Goal: Task Accomplishment & Management: Complete application form

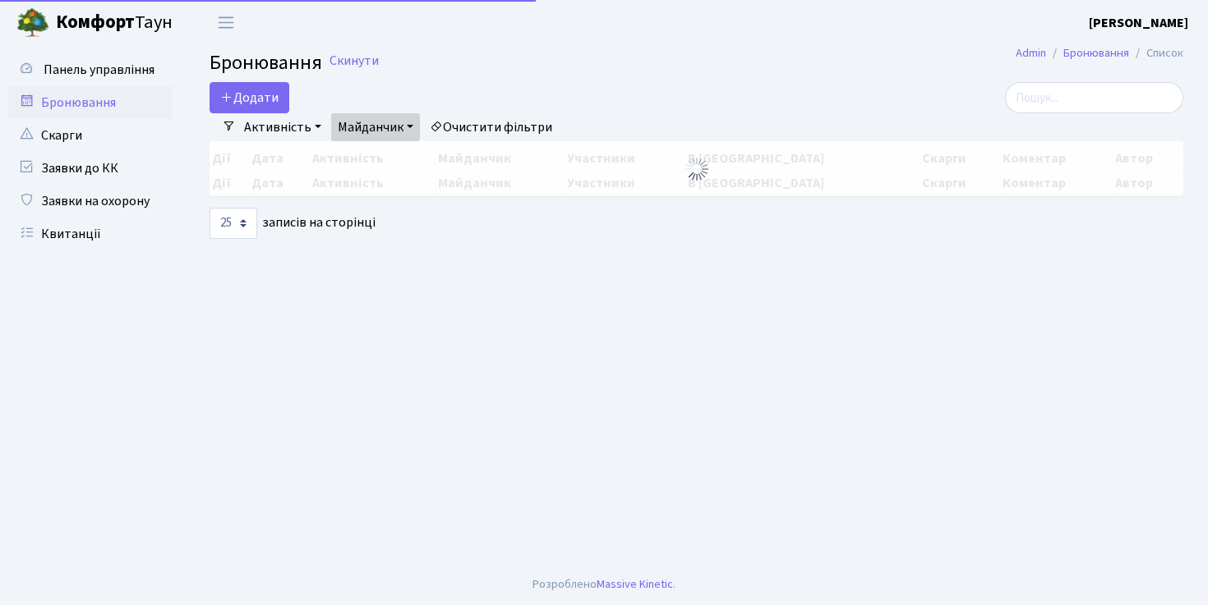
select select "25"
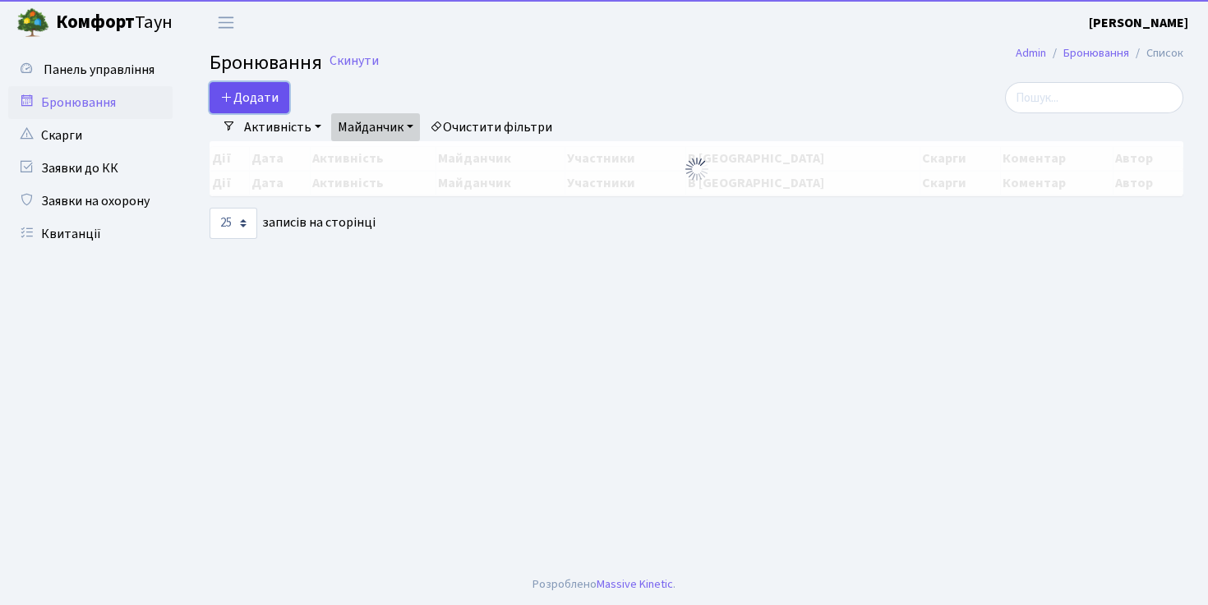
click at [244, 97] on button "Додати" at bounding box center [250, 97] width 80 height 31
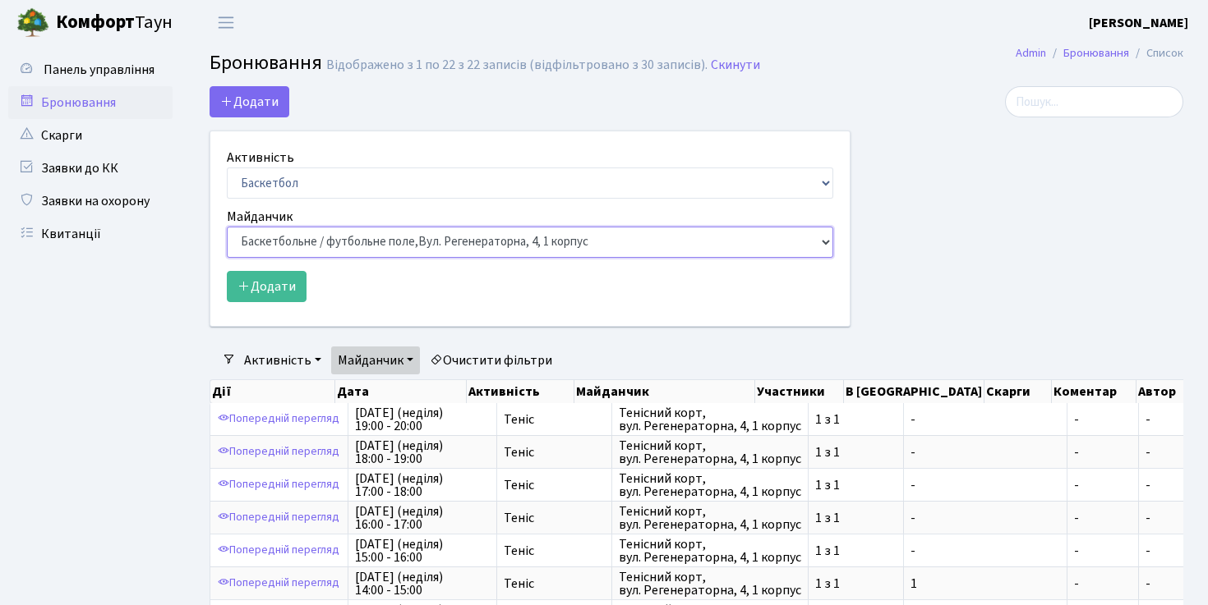
click at [328, 248] on select "Баскетбольне / футбольне поле, Вул. Регенераторна, 4, 1 корпус Баскетбольне пол…" at bounding box center [530, 242] width 606 height 31
select select "1"
click at [295, 164] on div "Активність Баскетбол Волейбол Йога Катання на роликах Настільний теніс Теніс Фу…" at bounding box center [530, 173] width 606 height 51
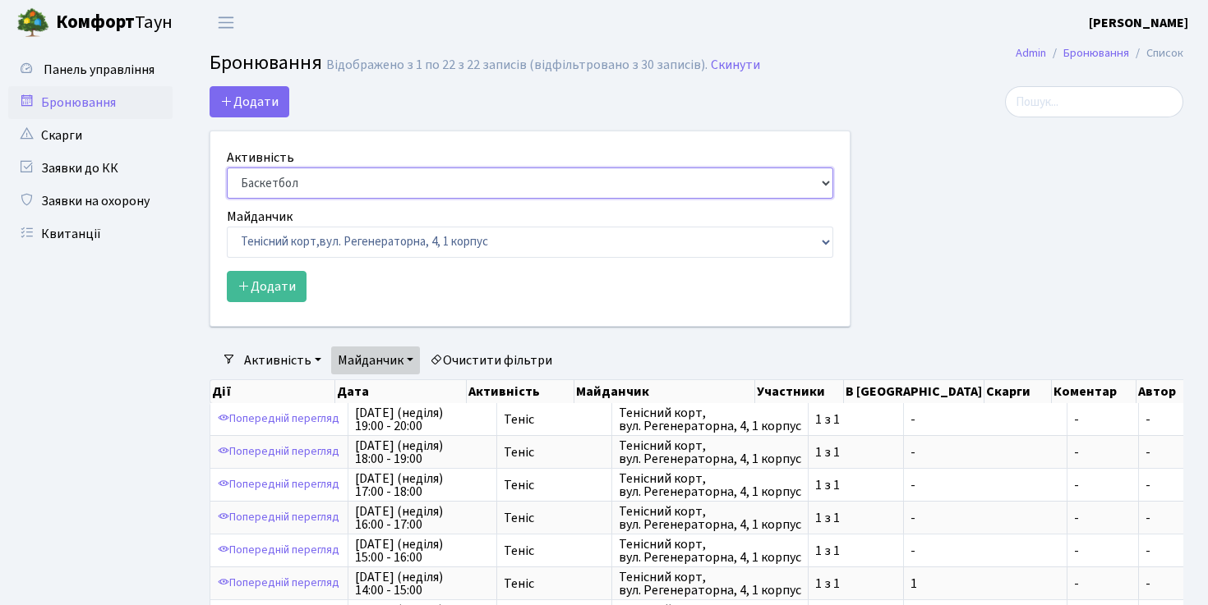
click at [295, 174] on select "Баскетбол Волейбол Йога Катання на роликах Настільний теніс Теніс Футбол Фітнес" at bounding box center [530, 183] width 606 height 31
select select "1"
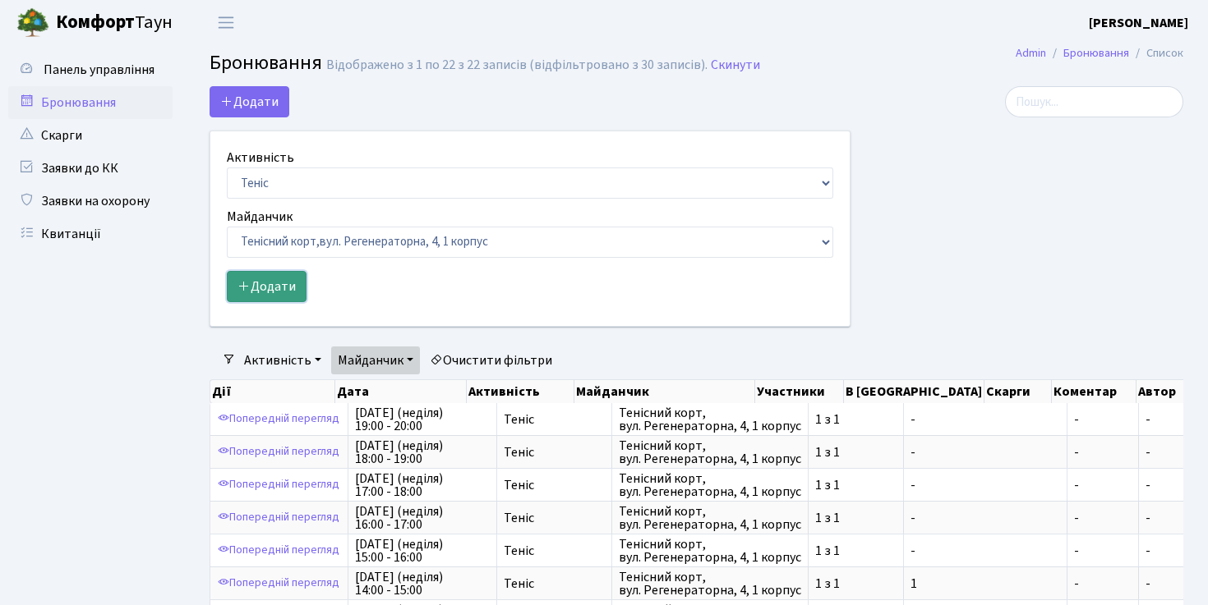
click at [269, 295] on button "Додати" at bounding box center [267, 286] width 80 height 31
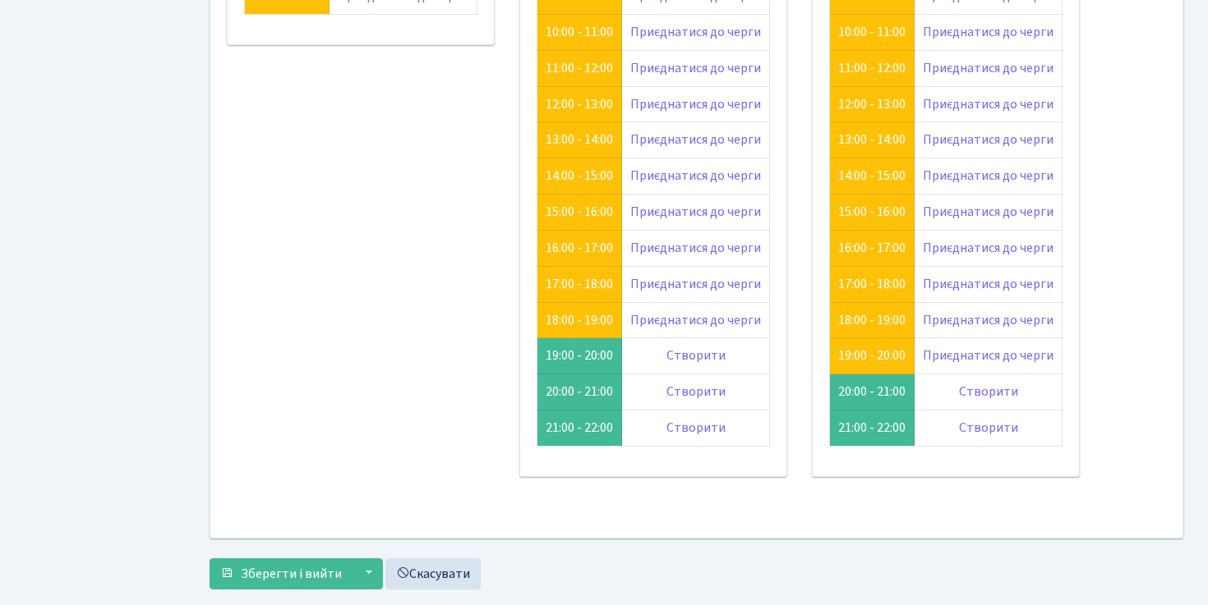
scroll to position [259, 0]
